Goal: Task Accomplishment & Management: Manage account settings

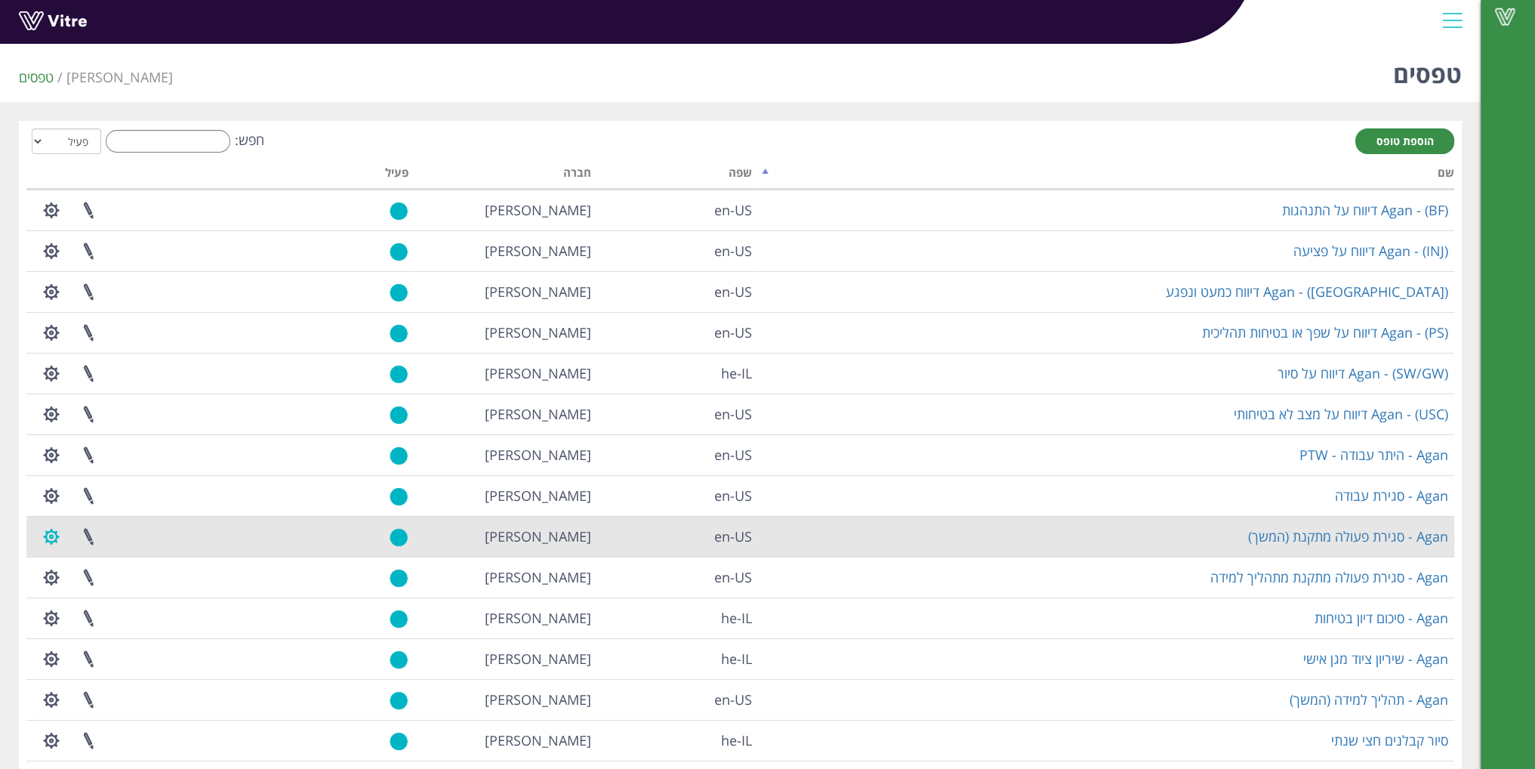
click at [46, 535] on button "button" at bounding box center [51, 536] width 38 height 40
click at [91, 535] on link at bounding box center [88, 536] width 38 height 40
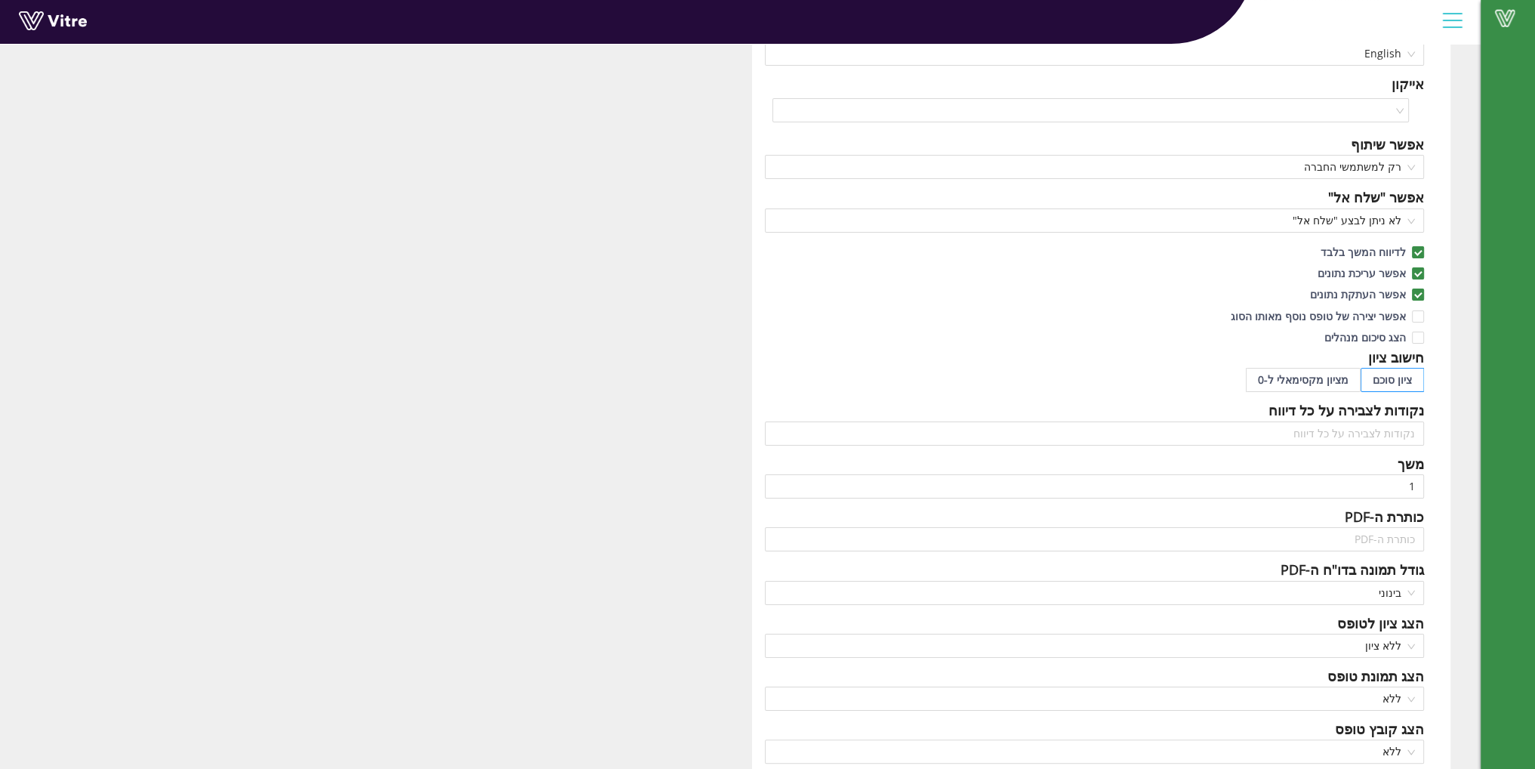
scroll to position [227, 0]
click at [1423, 246] on span at bounding box center [1418, 251] width 12 height 12
click at [1423, 248] on input "לדיווח המשך בלבד" at bounding box center [1418, 255] width 14 height 14
checkbox input "false"
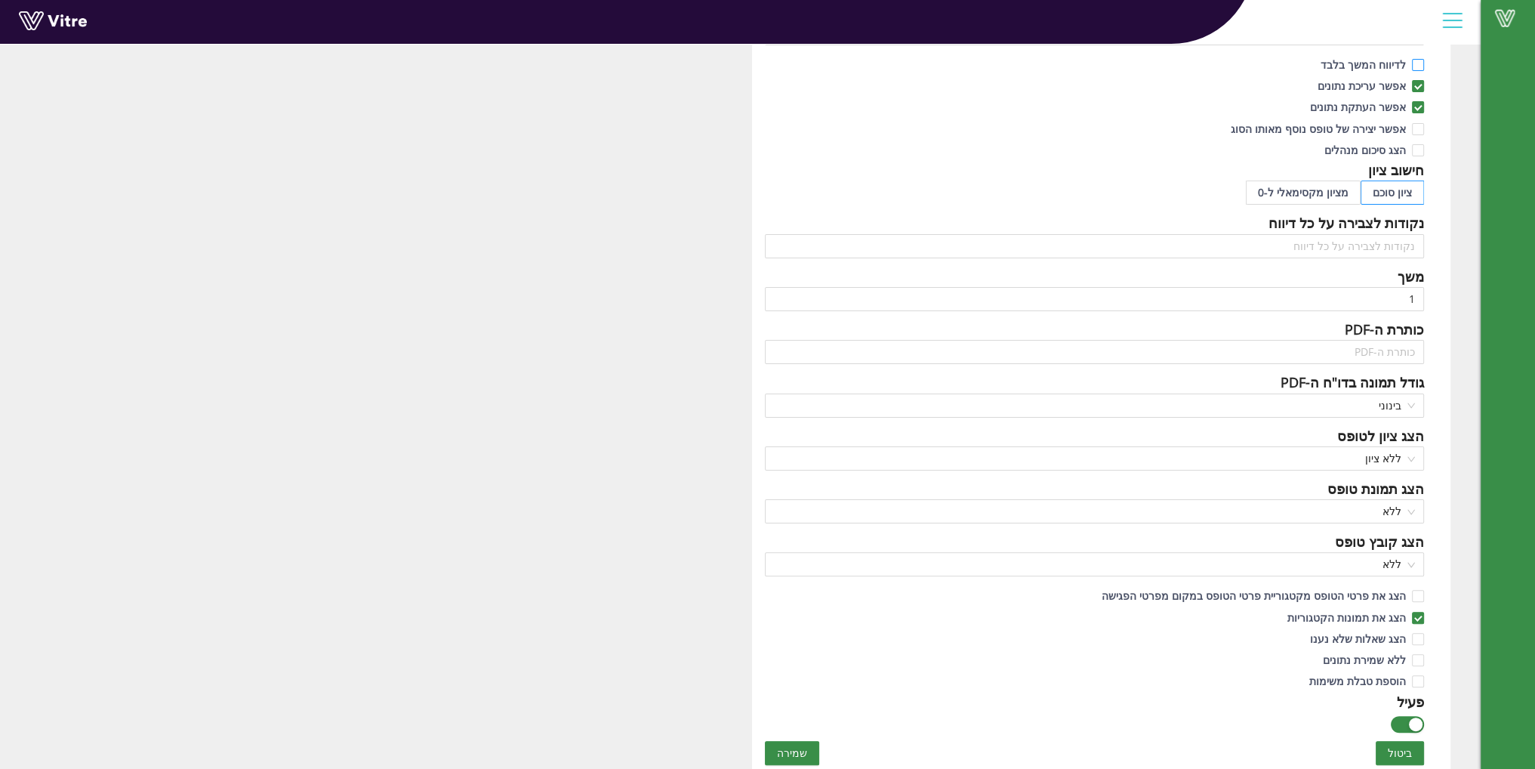
scroll to position [604, 0]
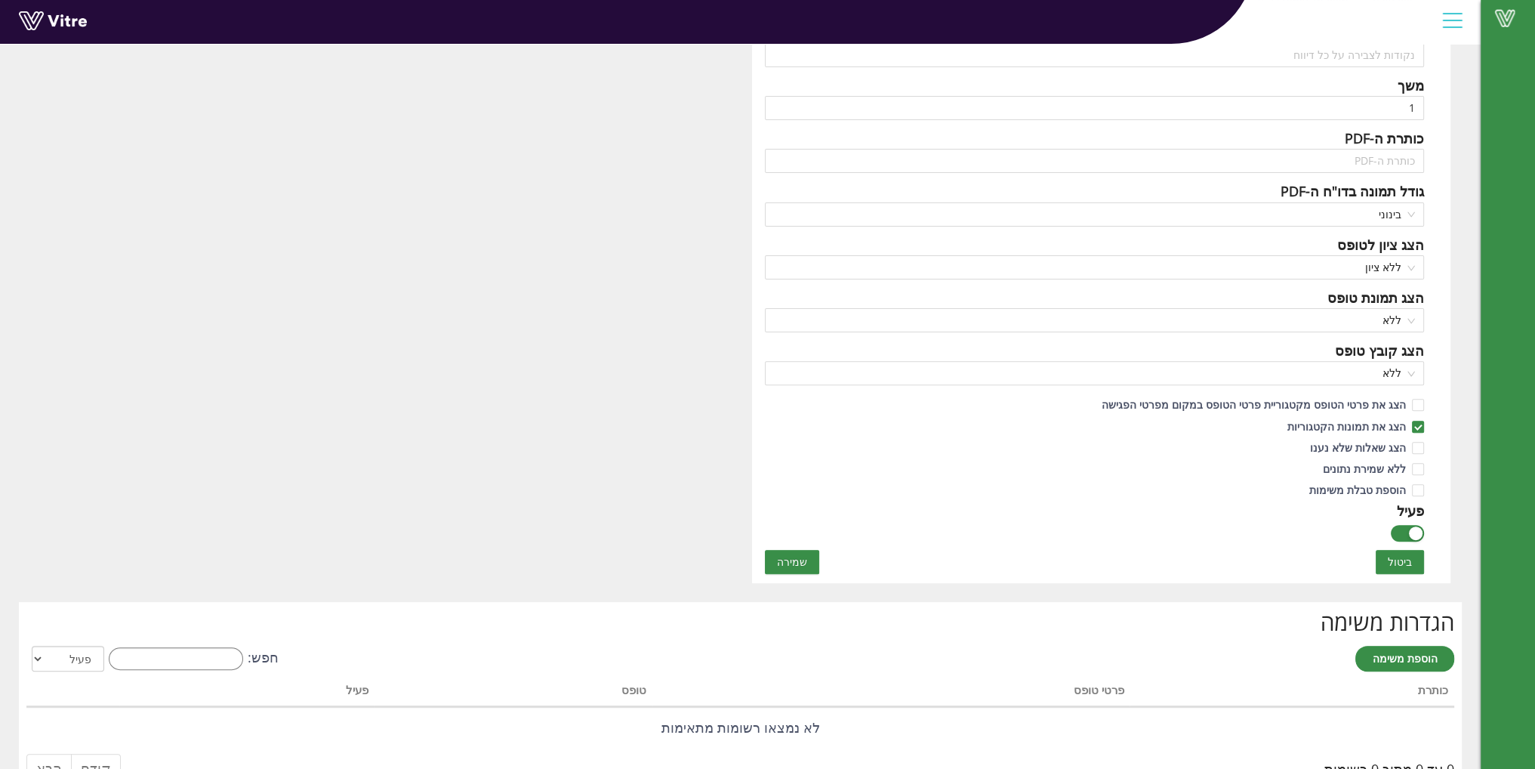
click at [798, 564] on span "שמירה" at bounding box center [792, 561] width 30 height 17
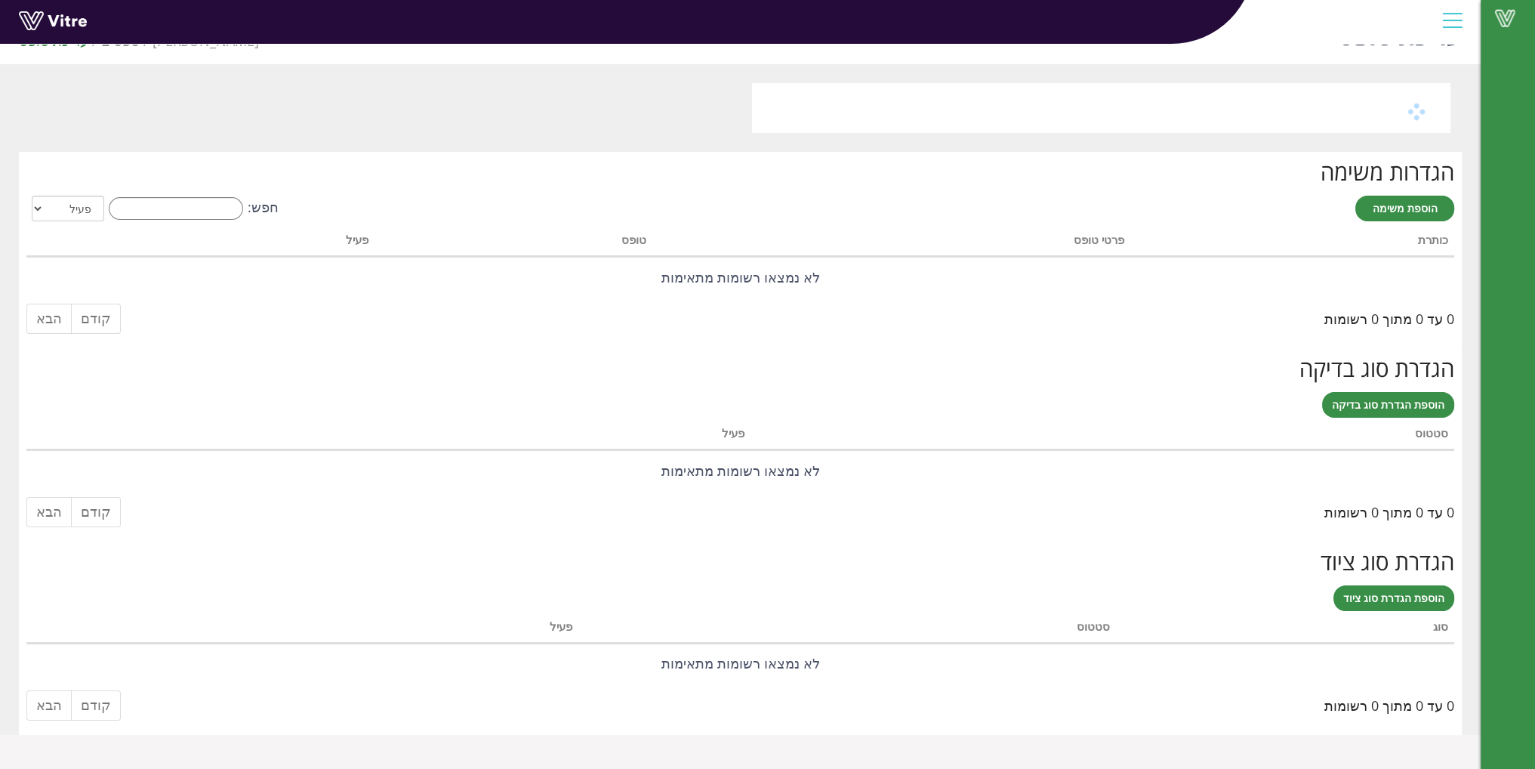
scroll to position [0, 0]
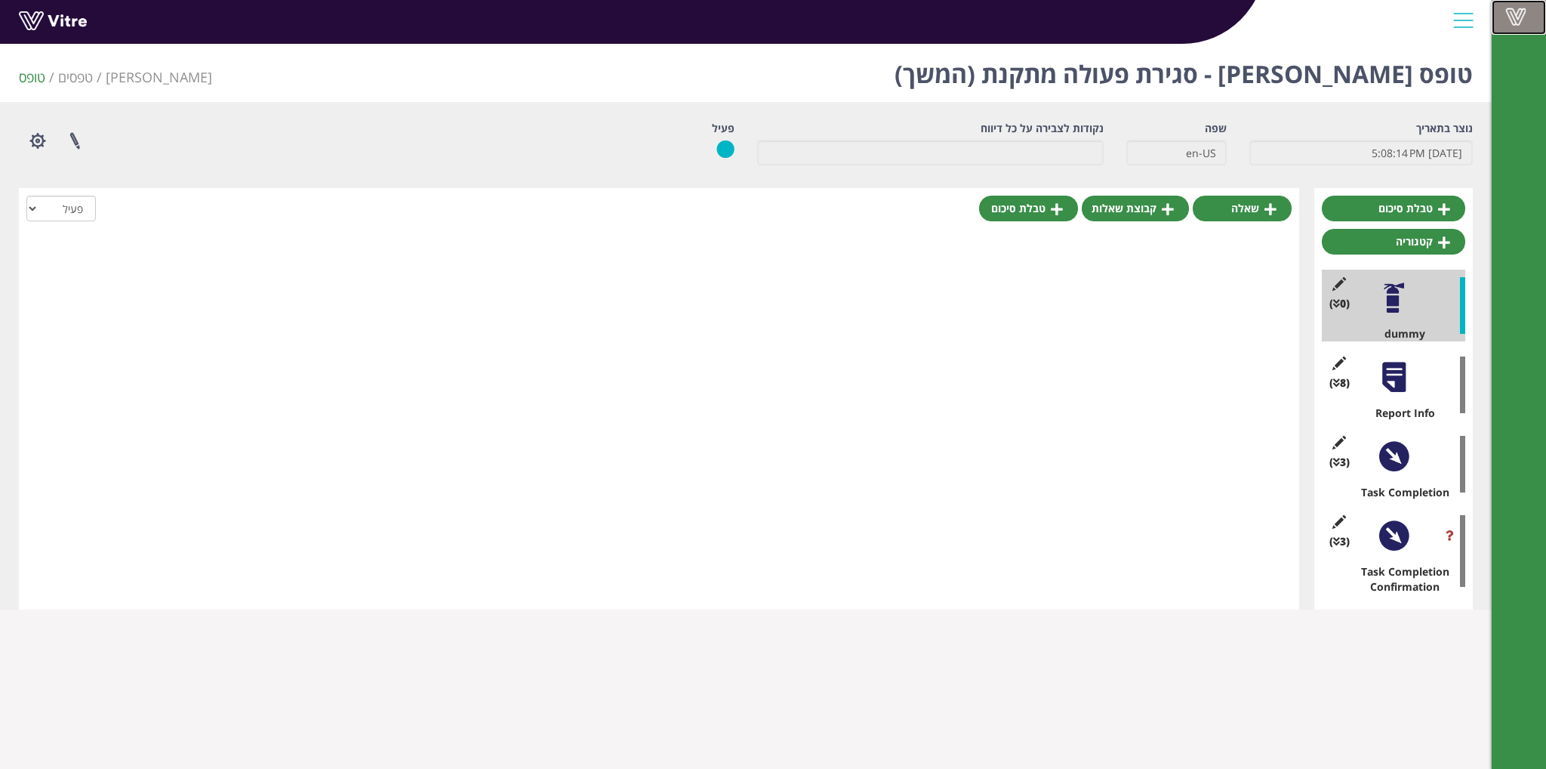
click at [1510, 21] on span at bounding box center [1516, 17] width 38 height 18
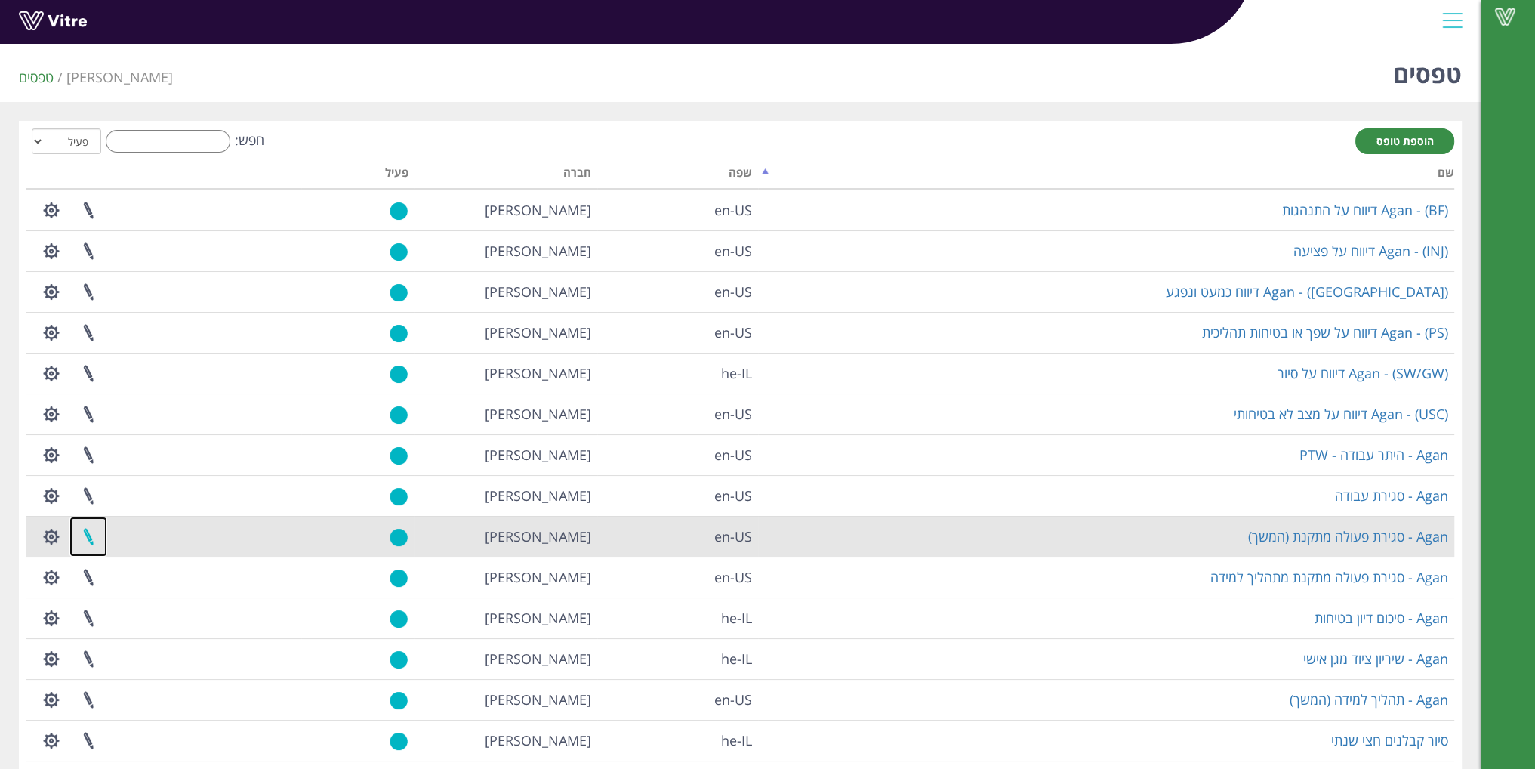
click at [92, 534] on link at bounding box center [88, 536] width 38 height 40
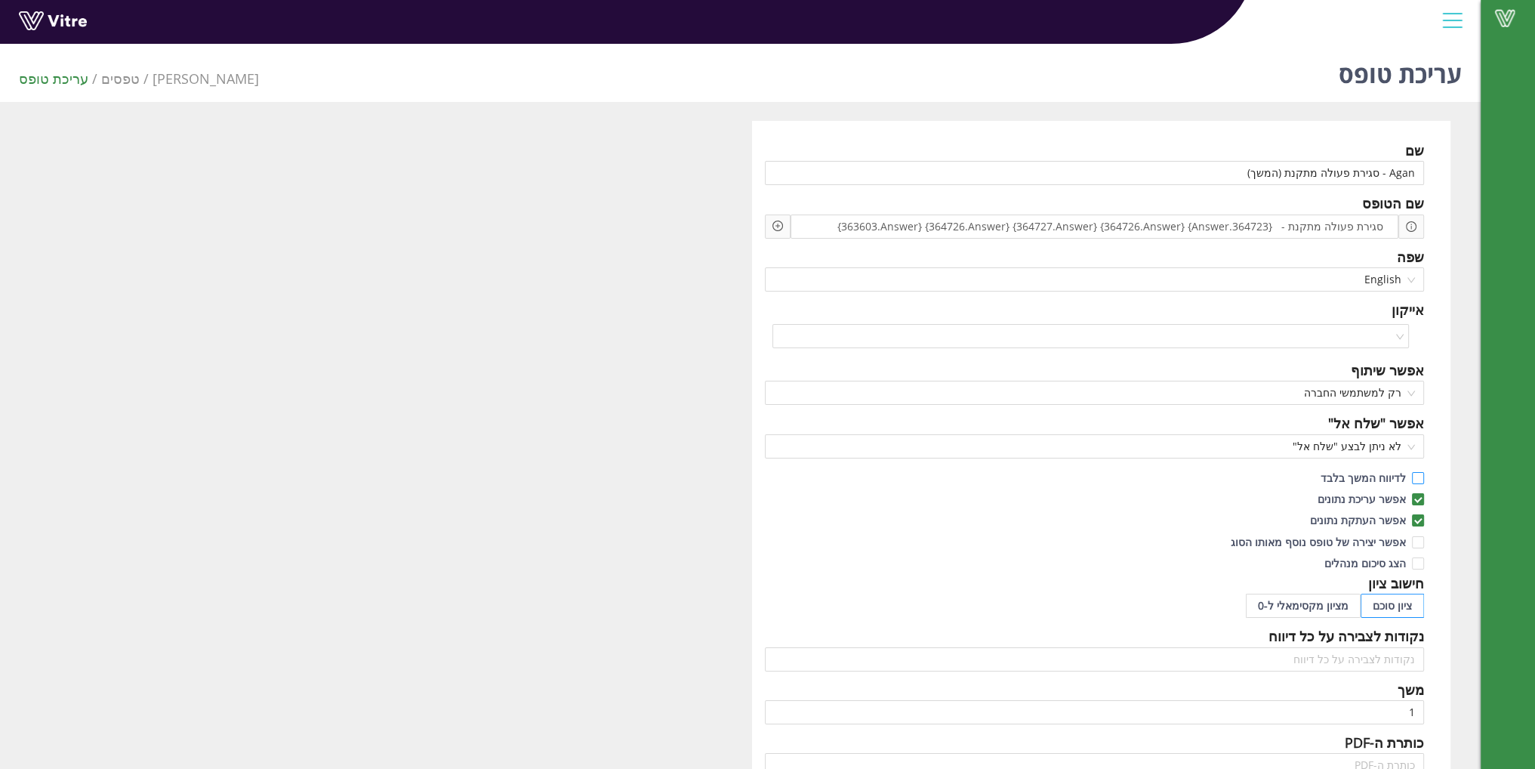
click at [1423, 475] on input "לדיווח המשך בלבד" at bounding box center [1418, 482] width 14 height 14
checkbox input "true"
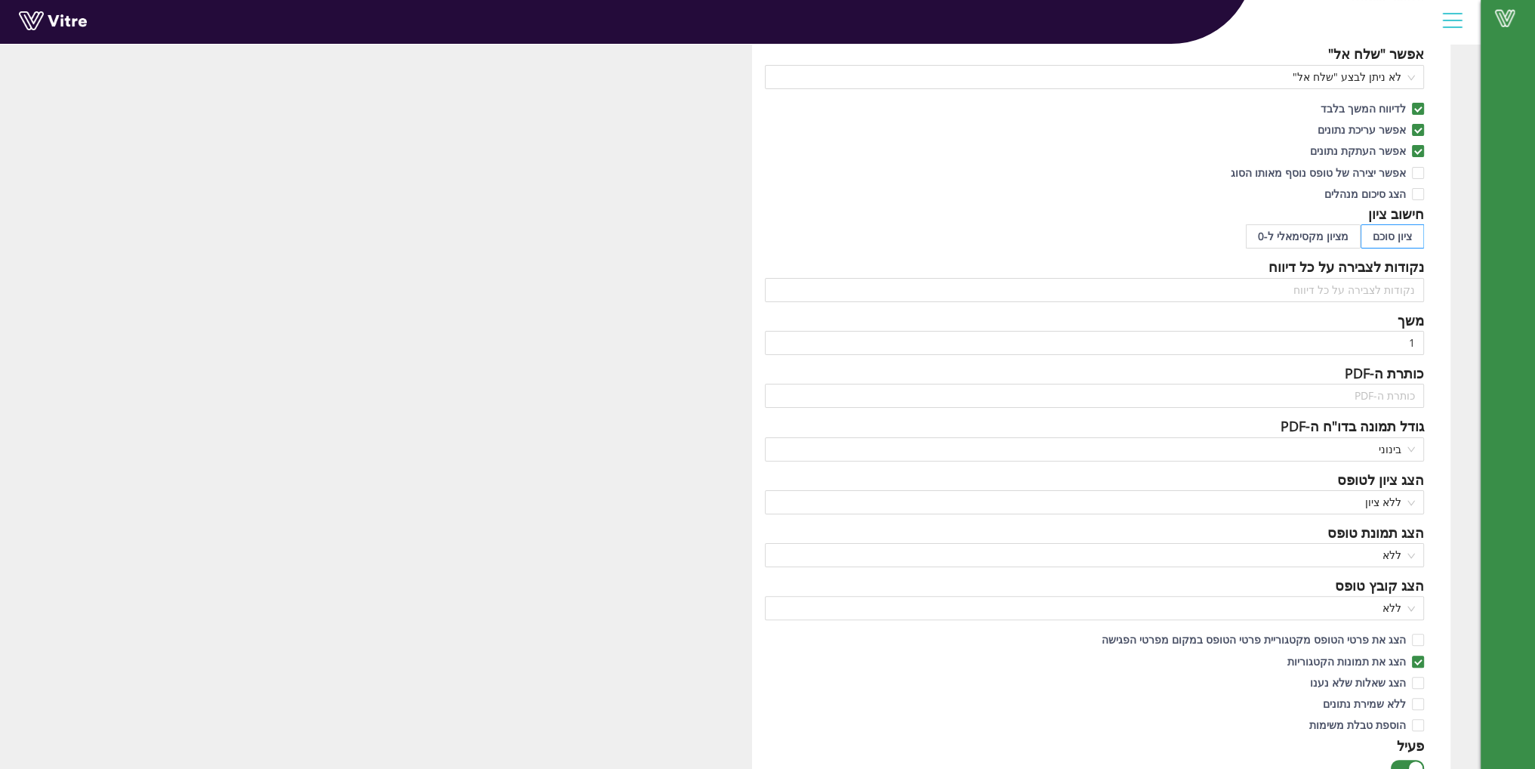
scroll to position [529, 0]
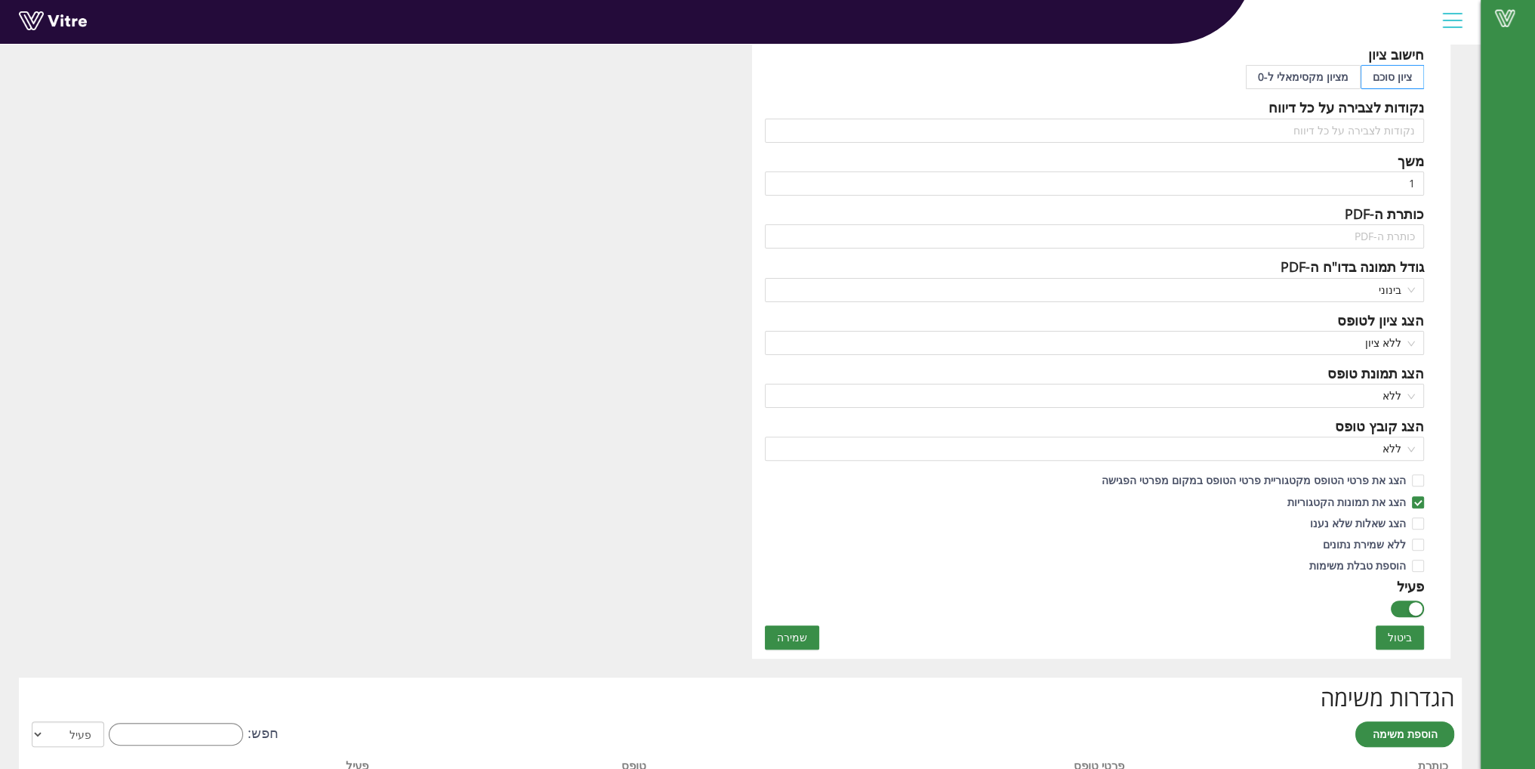
click at [768, 642] on button "שמירה" at bounding box center [792, 637] width 54 height 24
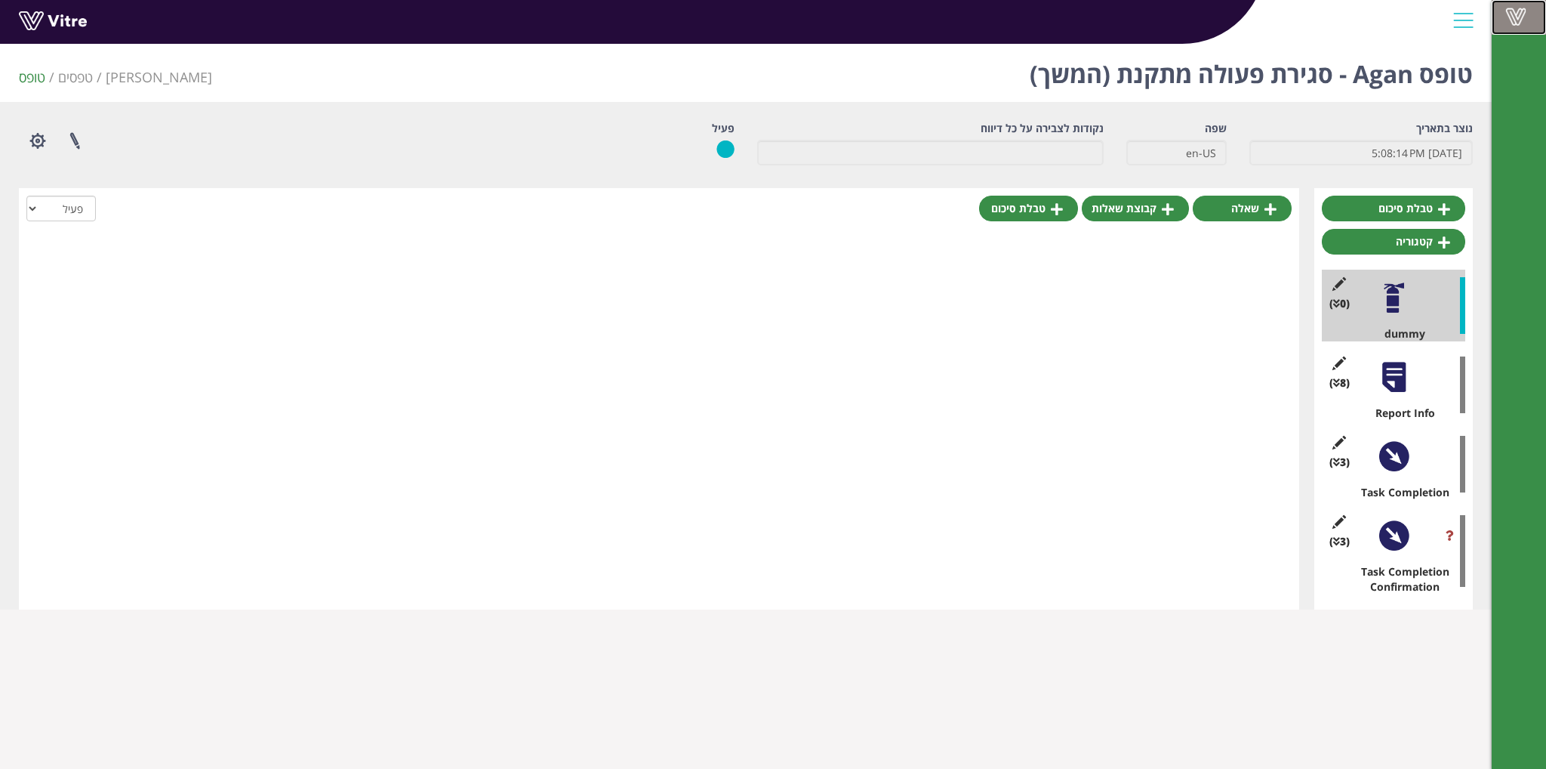
click at [1515, 19] on span at bounding box center [1516, 17] width 38 height 18
